Goal: Task Accomplishment & Management: Manage account settings

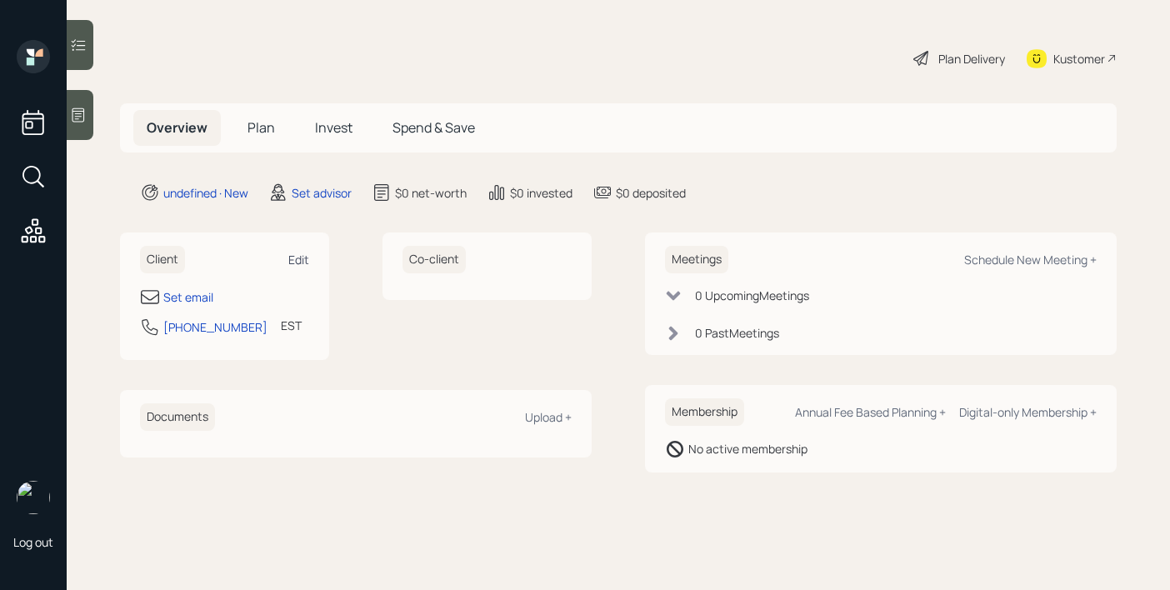
click at [297, 256] on div "Edit" at bounding box center [298, 260] width 21 height 16
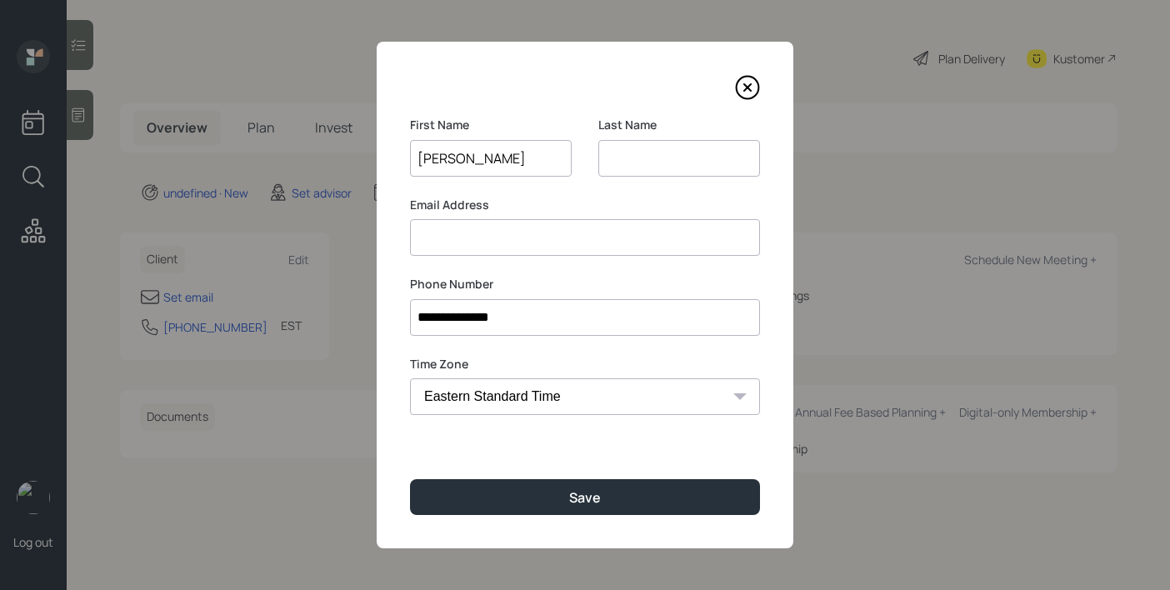
type input "Jacob"
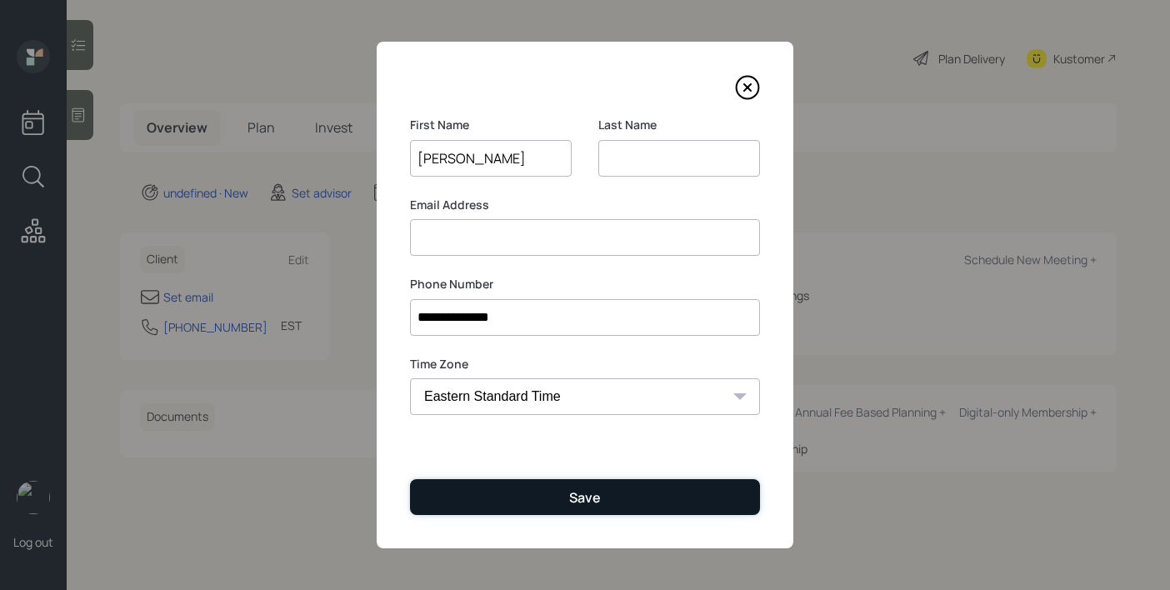
click at [563, 503] on button "Save" at bounding box center [585, 497] width 350 height 36
